Goal: Browse casually

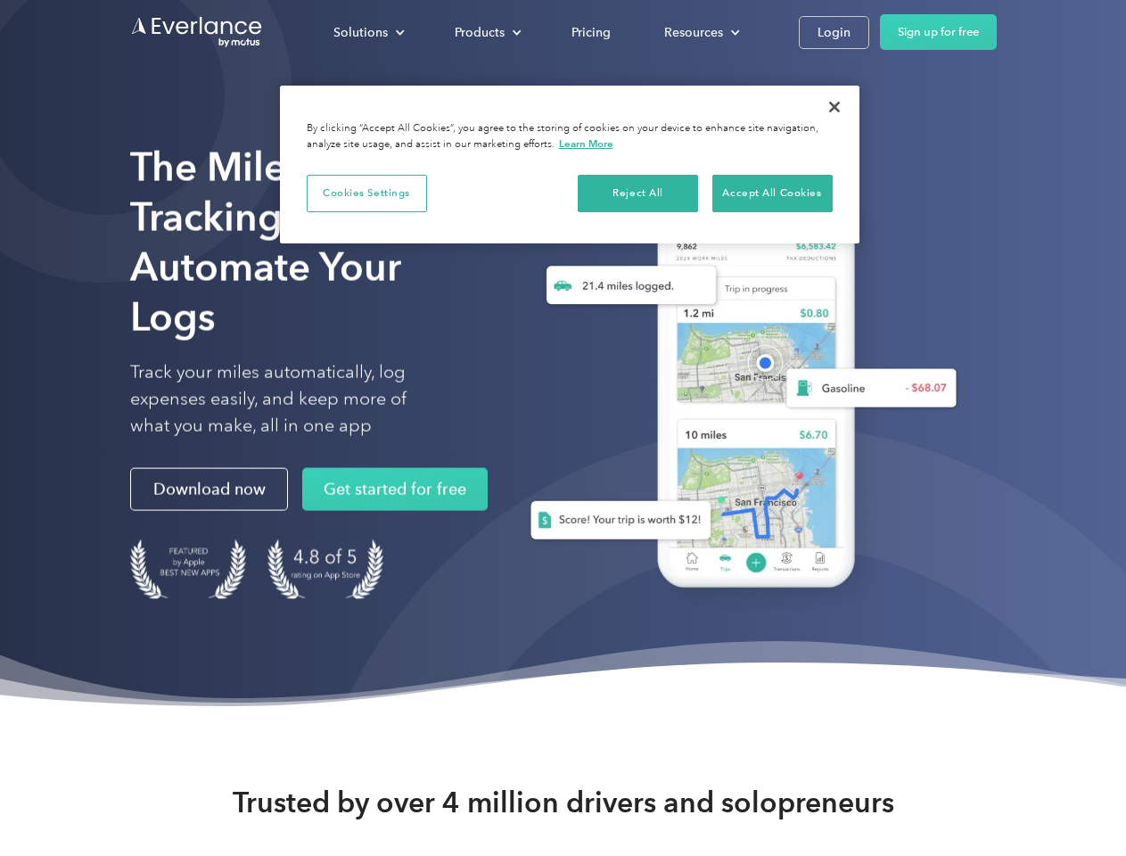
click at [368, 32] on div "Solutions" at bounding box center [360, 32] width 54 height 22
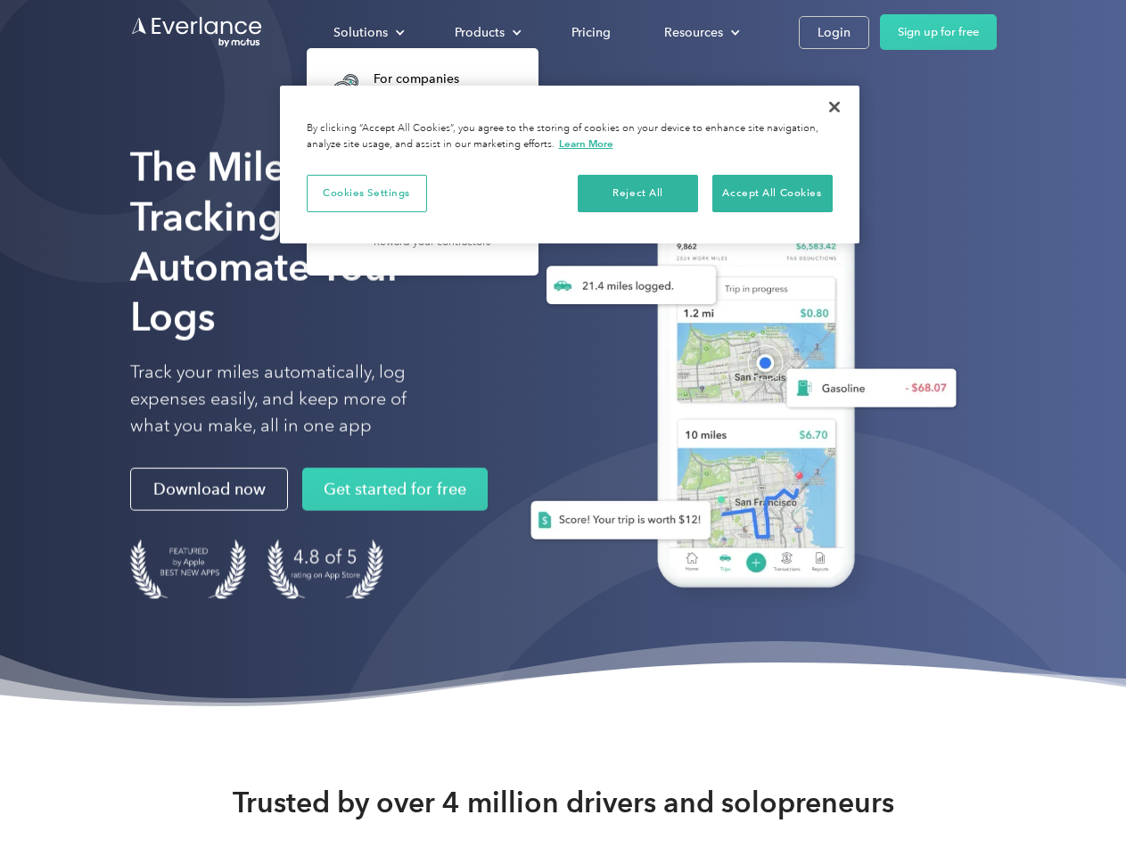
click at [486, 32] on div "Products" at bounding box center [480, 32] width 50 height 22
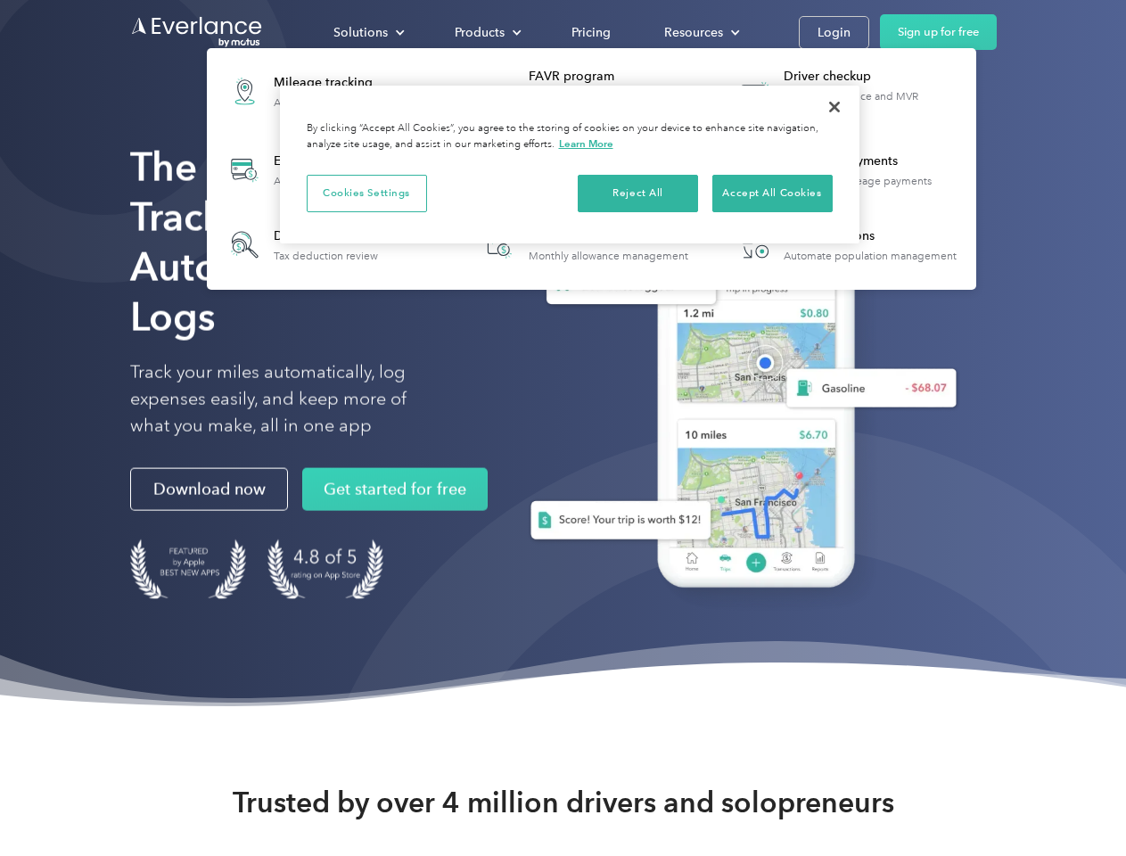
click at [700, 32] on div "Resources" at bounding box center [693, 32] width 59 height 22
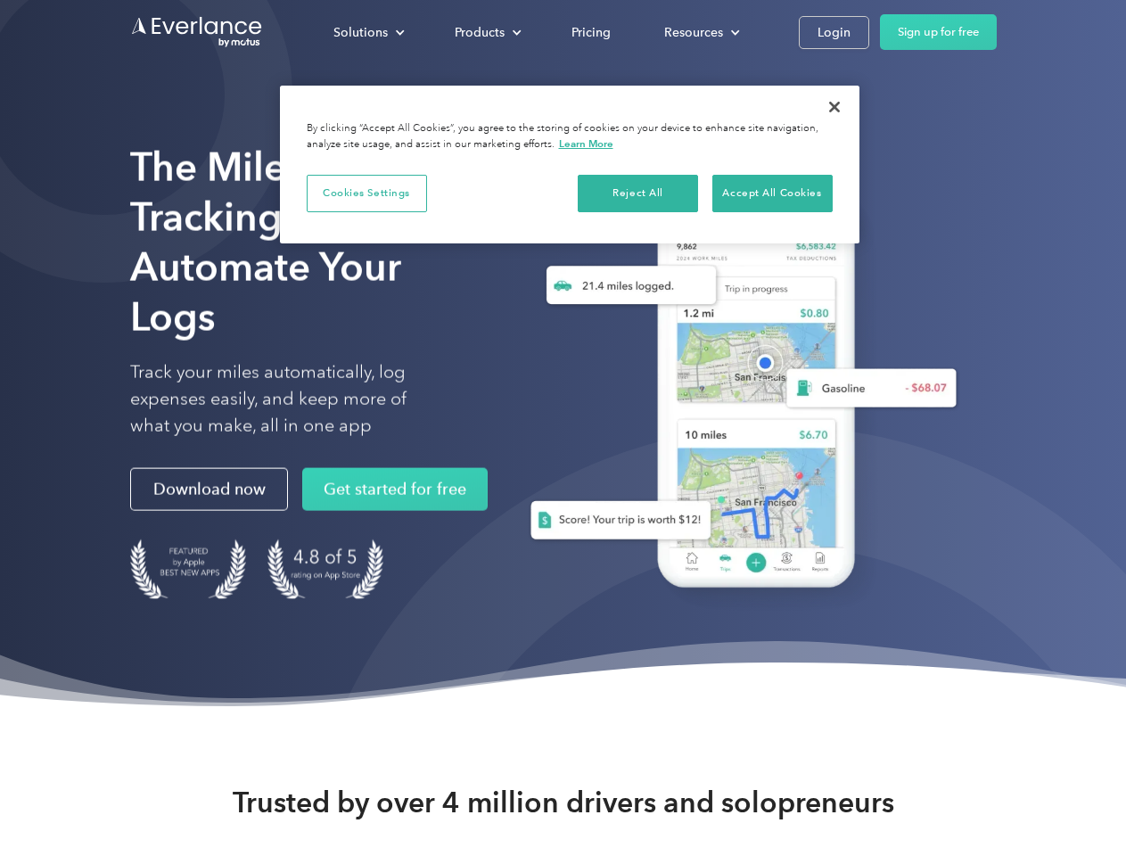
click at [366, 193] on button "Cookies Settings" at bounding box center [367, 193] width 120 height 37
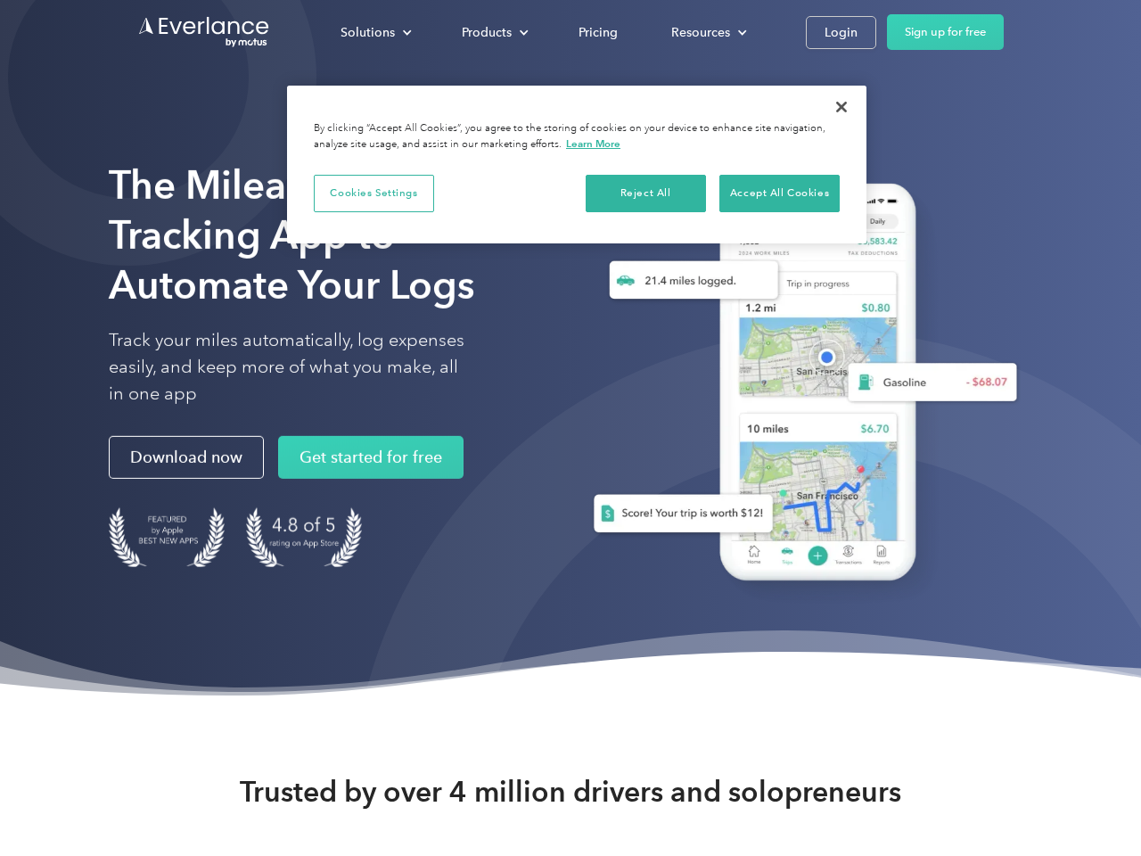
click at [0, 0] on div "When you visit any website, it may store or retrieve information on your browse…" at bounding box center [0, 0] width 0 height 0
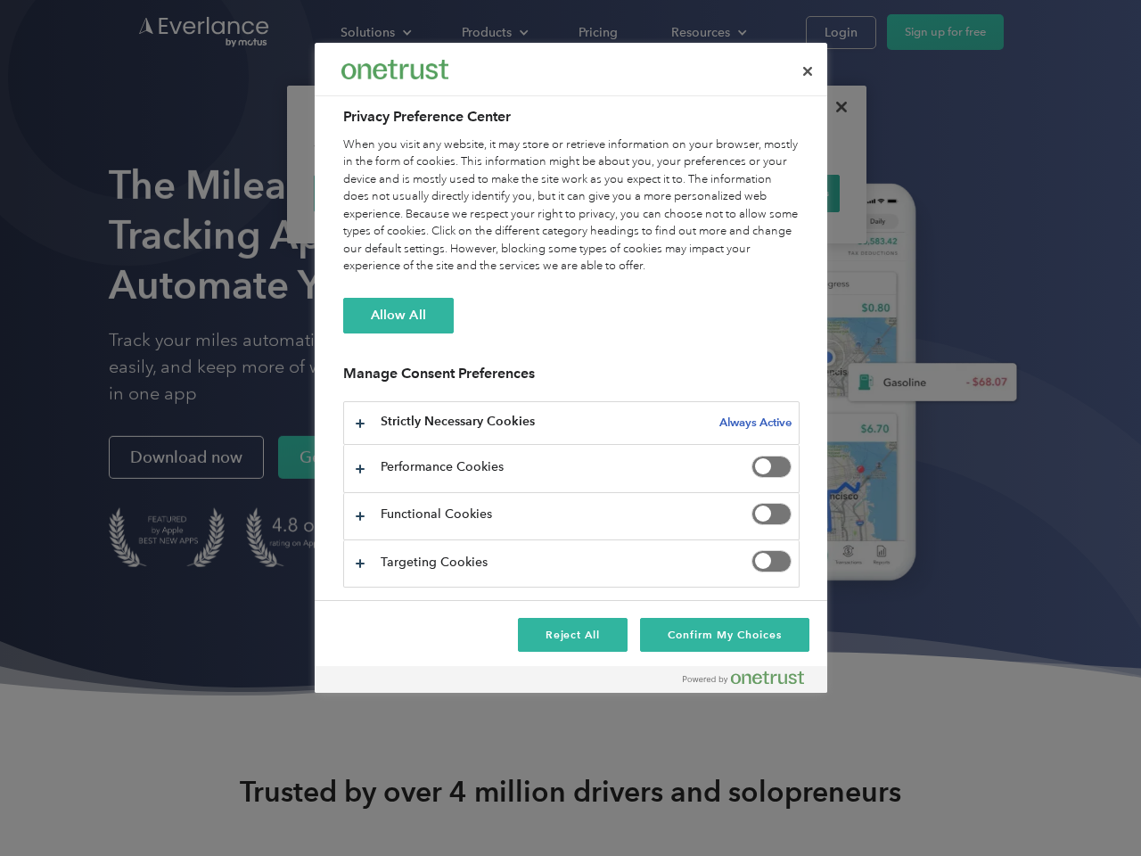
click at [772, 193] on div "When you visit any website, it may store or retrieve information on your browse…" at bounding box center [571, 205] width 456 height 139
click at [834, 107] on div at bounding box center [570, 428] width 1141 height 856
